Goal: Task Accomplishment & Management: Complete application form

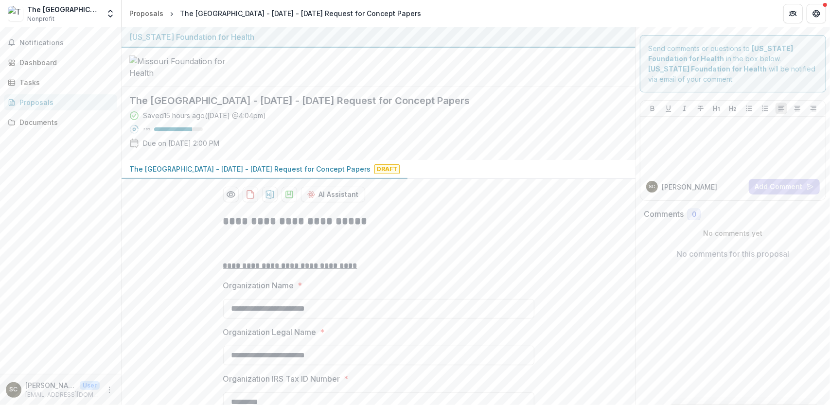
click at [378, 87] on div at bounding box center [378, 67] width 514 height 39
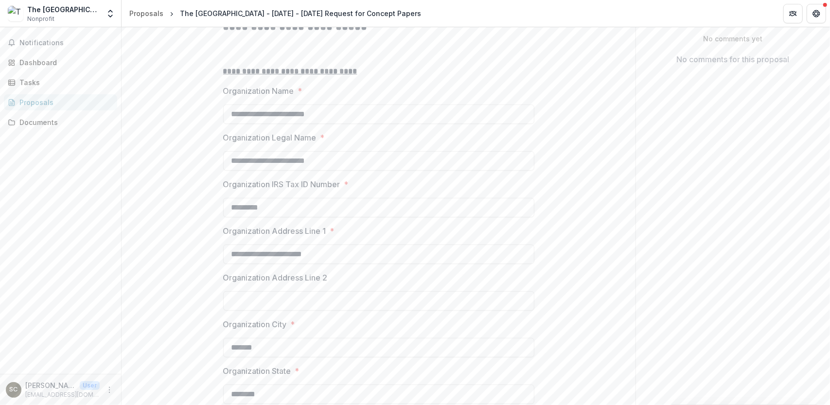
scroll to position [97, 0]
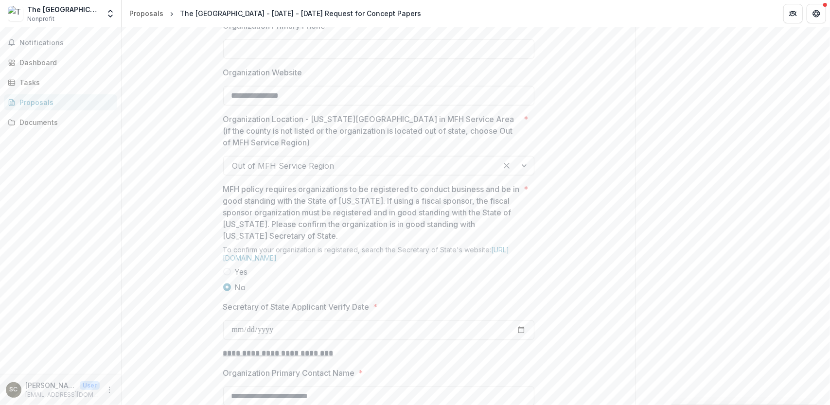
scroll to position [736, 0]
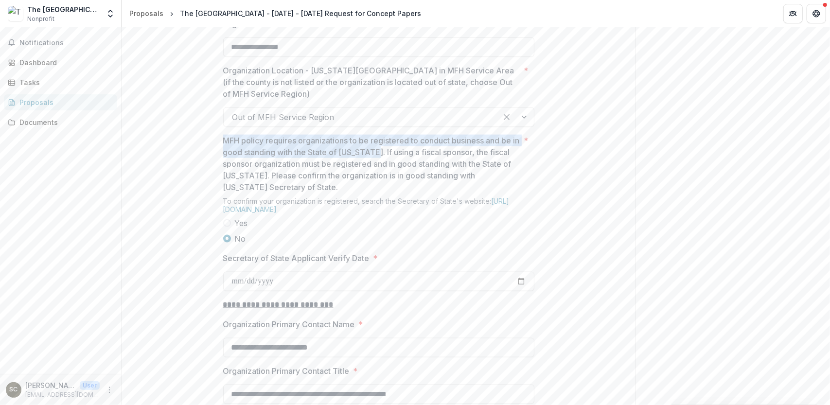
drag, startPoint x: 220, startPoint y: 213, endPoint x: 383, endPoint y: 228, distance: 164.0
click at [383, 228] on div "**********" at bounding box center [378, 248] width 327 height 1556
copy p "MFH policy requires organizations to be registered to conduct business and be i…"
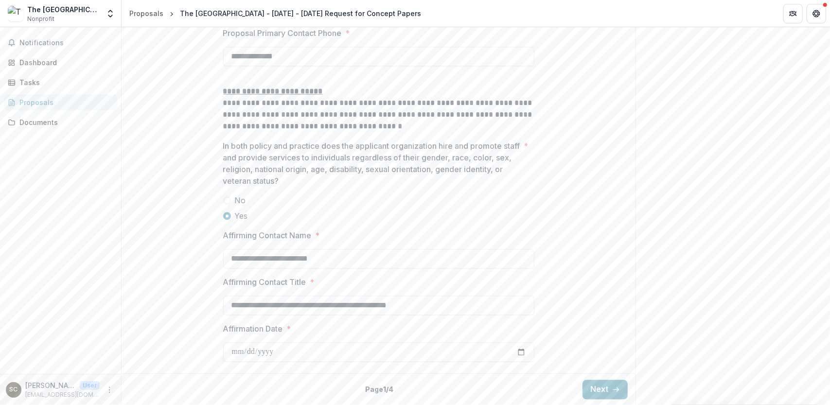
scroll to position [1465, 0]
click at [592, 388] on button "Next" at bounding box center [604, 389] width 45 height 19
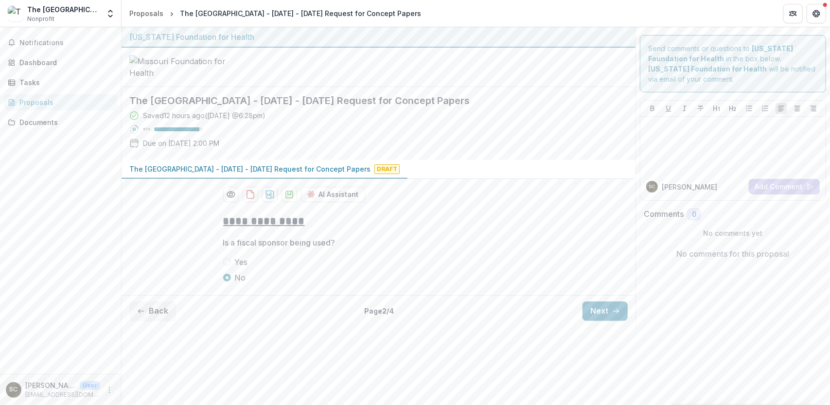
scroll to position [0, 0]
click at [528, 87] on div at bounding box center [378, 67] width 514 height 39
click at [609, 321] on button "Next" at bounding box center [604, 310] width 45 height 19
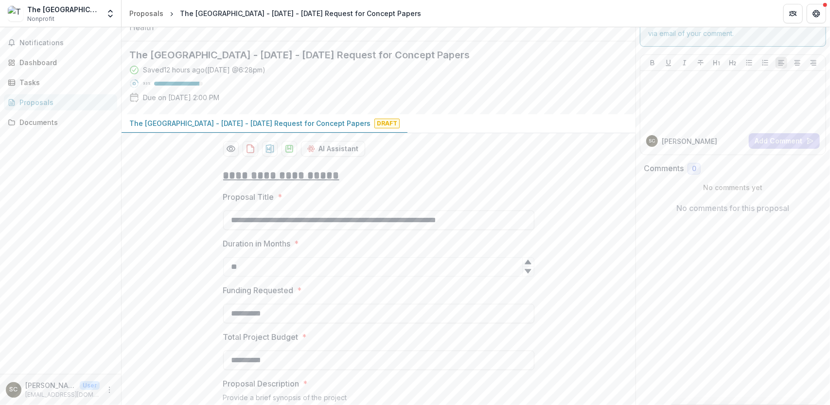
scroll to position [97, 0]
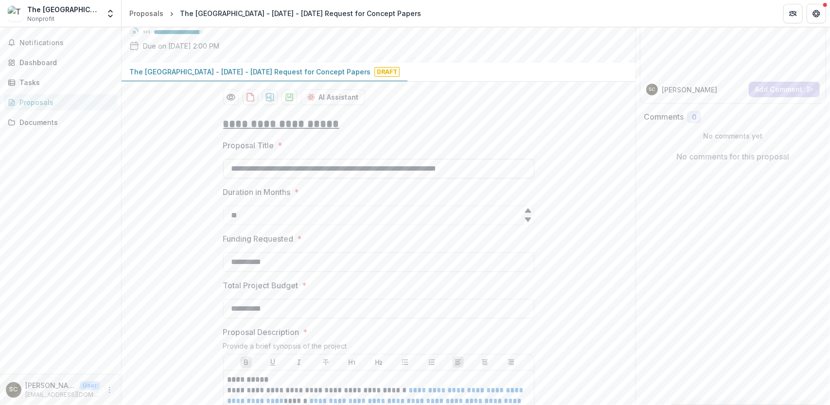
drag, startPoint x: 228, startPoint y: 243, endPoint x: 517, endPoint y: 241, distance: 288.7
click at [517, 178] on input "**********" at bounding box center [378, 168] width 311 height 19
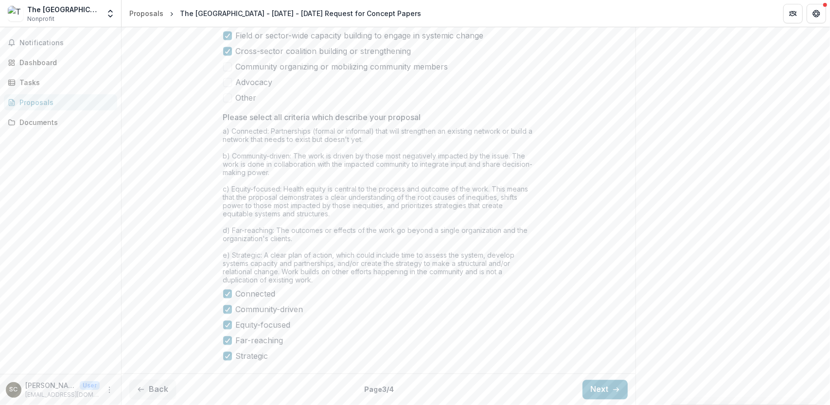
scroll to position [1441, 0]
click at [601, 388] on button "Next" at bounding box center [604, 389] width 45 height 19
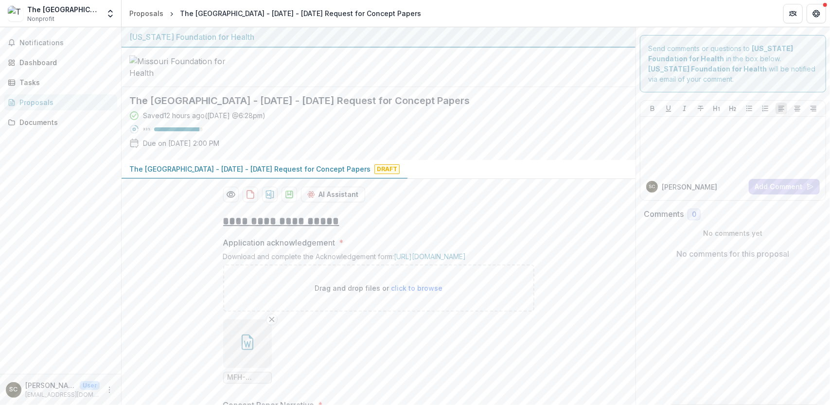
scroll to position [0, 0]
click at [142, 14] on div "Proposals" at bounding box center [146, 13] width 34 height 10
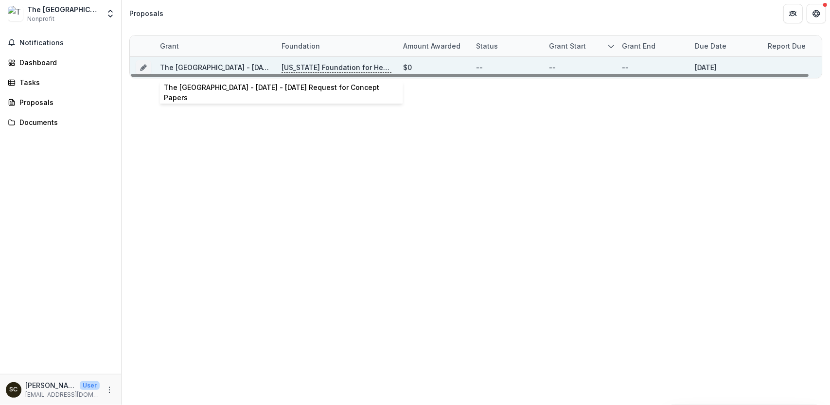
click at [197, 64] on link "The [GEOGRAPHIC_DATA] - [DATE] - [DATE] Request for Concept Papers" at bounding box center [280, 67] width 241 height 8
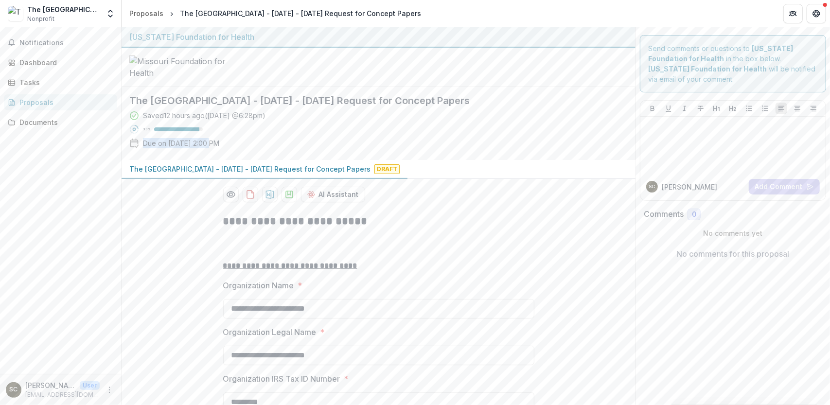
drag, startPoint x: 143, startPoint y: 216, endPoint x: 209, endPoint y: 215, distance: 66.1
click at [209, 148] on p "Due on Aug 27, 2025, 2:00 PM" at bounding box center [181, 143] width 76 height 10
click at [343, 87] on div at bounding box center [378, 67] width 514 height 39
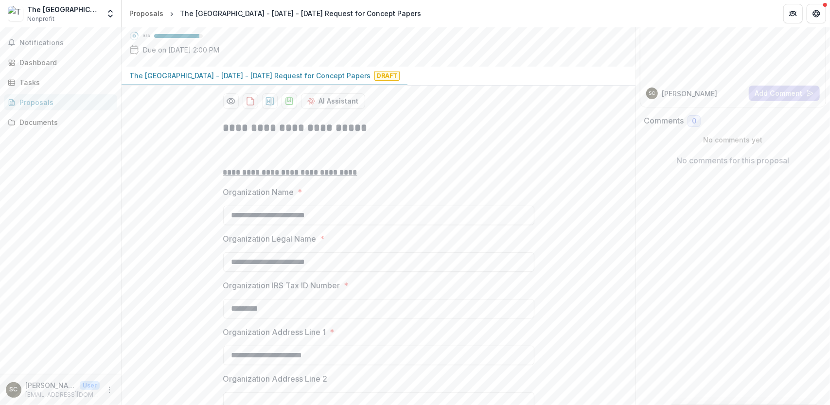
scroll to position [97, 0]
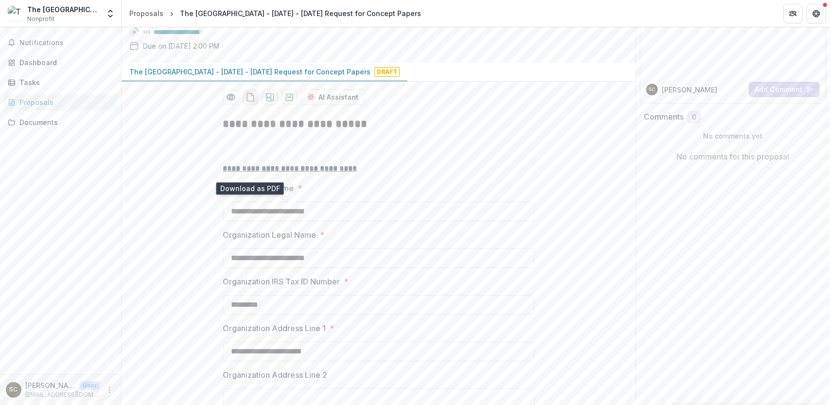
click at [246, 102] on icon "download-proposal" at bounding box center [250, 97] width 10 height 10
click at [230, 102] on icon "Preview 355c069d-0bfa-4f25-b610-927c6dbcdab2-0.pdf" at bounding box center [231, 97] width 10 height 10
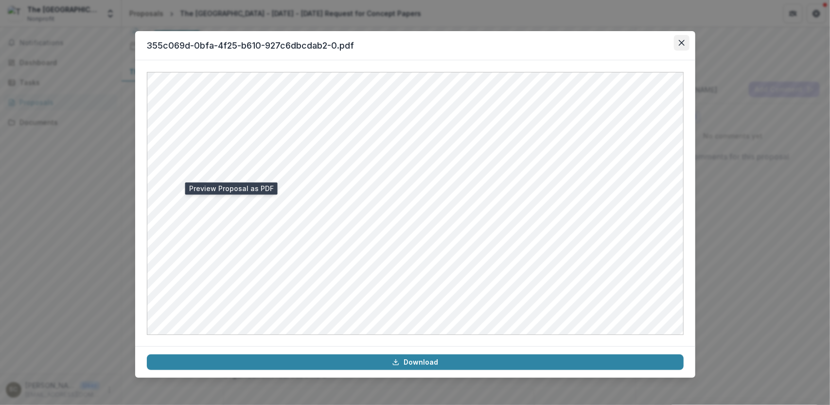
click at [681, 43] on icon "Close" at bounding box center [681, 43] width 6 height 6
